Goal: Transaction & Acquisition: Purchase product/service

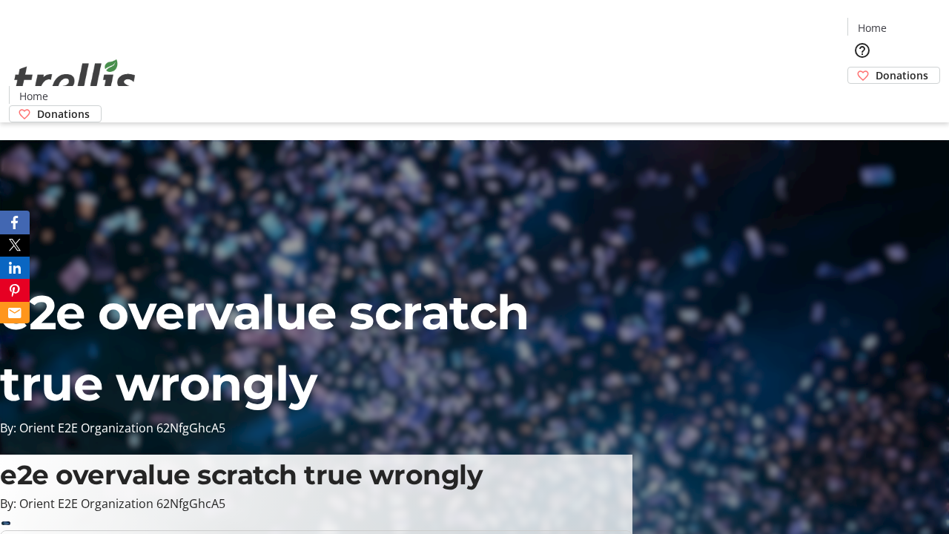
click at [876, 67] on span "Donations" at bounding box center [902, 75] width 53 height 16
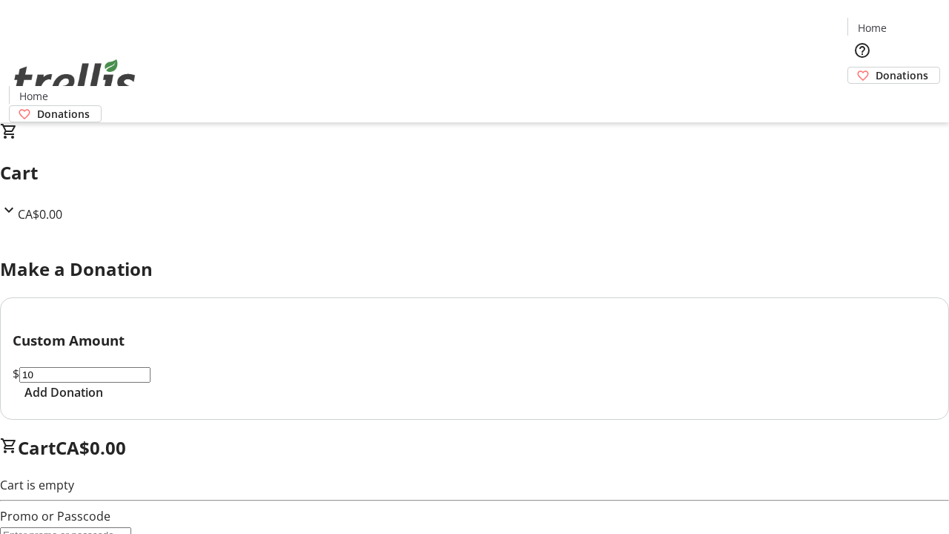
click at [103, 401] on span "Add Donation" at bounding box center [63, 392] width 79 height 18
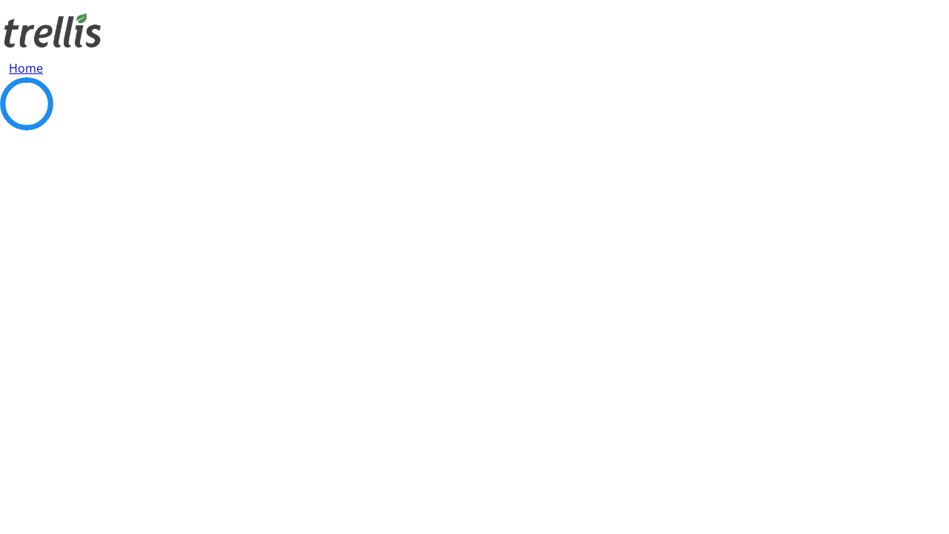
select select "CA"
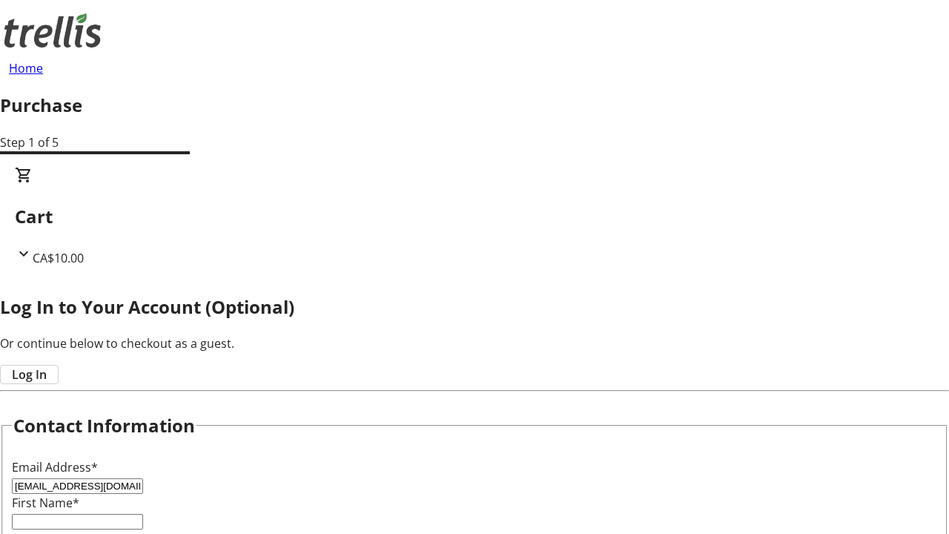
type input "[EMAIL_ADDRESS][DOMAIN_NAME]"
type input "Jacynthe"
type input "[PERSON_NAME]"
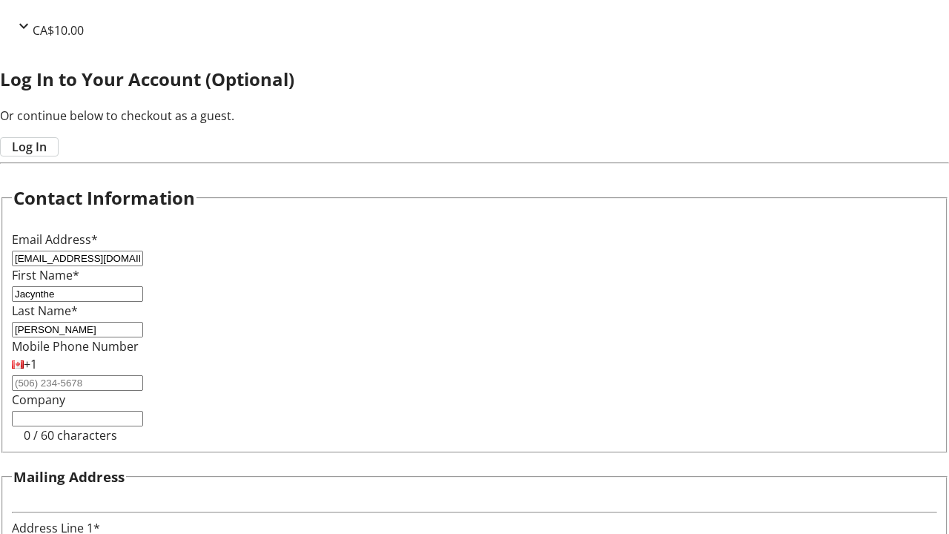
type input "[STREET_ADDRESS][PERSON_NAME]"
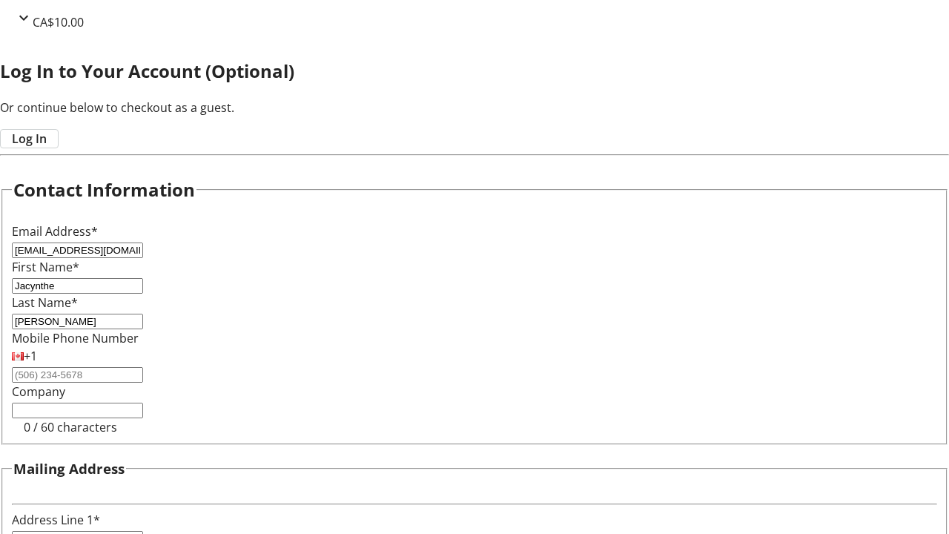
type input "Kelowna"
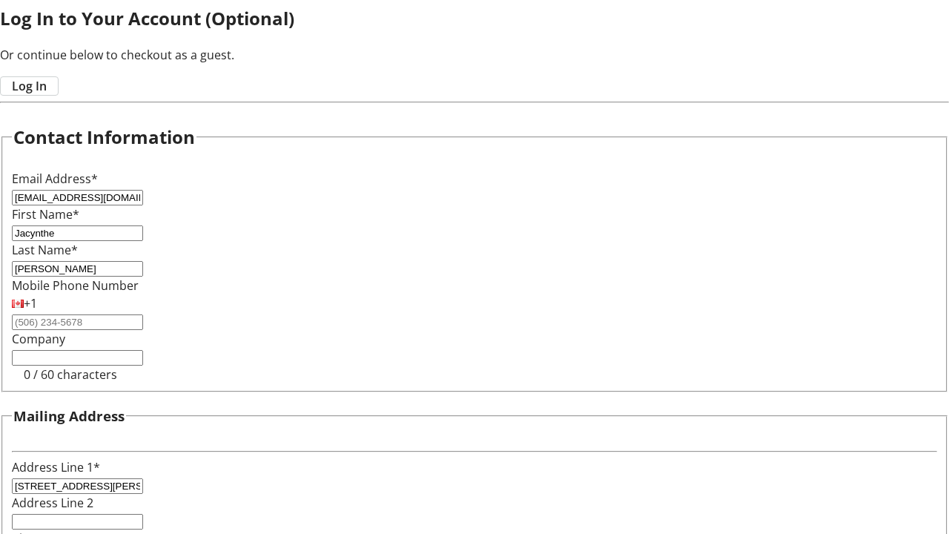
select select "BC"
type input "Kelowna"
type input "V1Y 0C2"
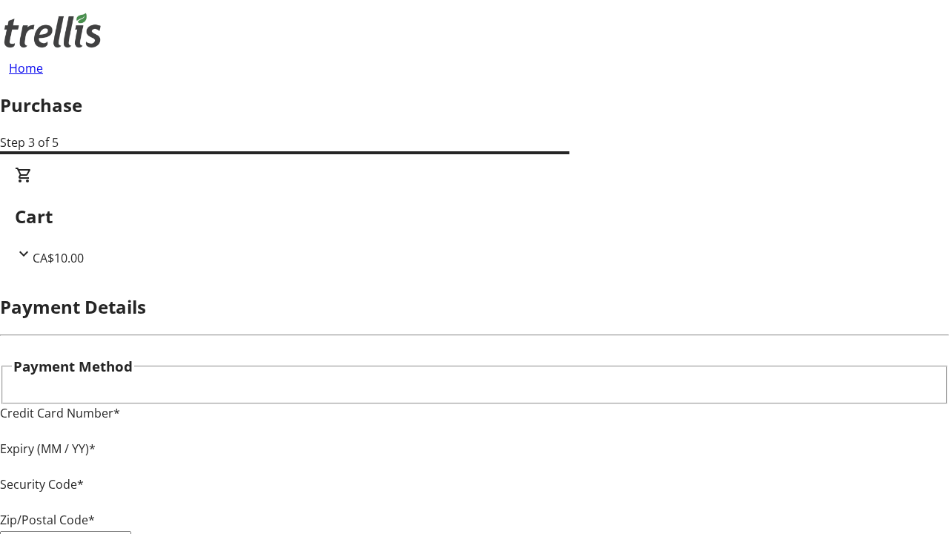
type input "V1Y 0C2"
